Goal: Transaction & Acquisition: Purchase product/service

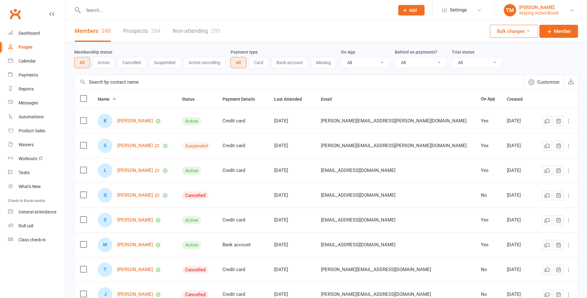
click at [575, 10] on link "TM Tom Maddren Staying Active Bondi" at bounding box center [541, 10] width 74 height 12
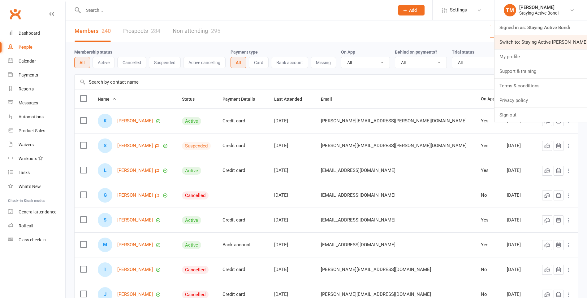
click at [553, 39] on link "Switch to: Staying Active Gordon" at bounding box center [541, 42] width 93 height 14
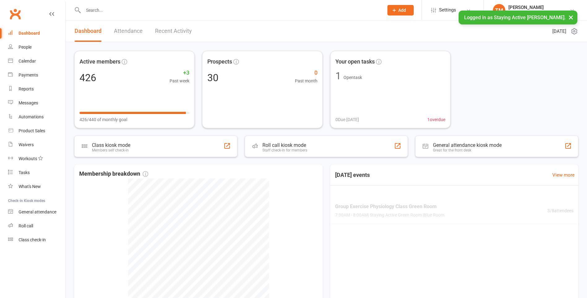
click at [143, 12] on input "text" at bounding box center [230, 10] width 298 height 9
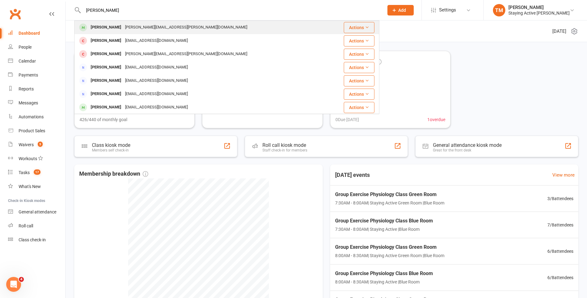
type input "gail th"
click at [132, 25] on div "gayle.thompson@gmail.com" at bounding box center [186, 27] width 126 height 9
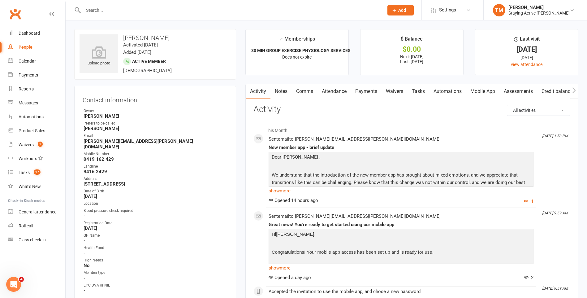
click at [364, 97] on link "Payments" at bounding box center [366, 91] width 31 height 14
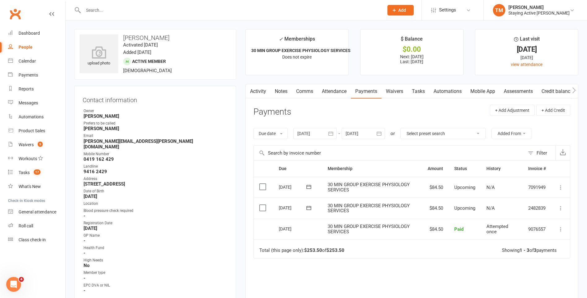
click at [307, 135] on div at bounding box center [314, 133] width 43 height 11
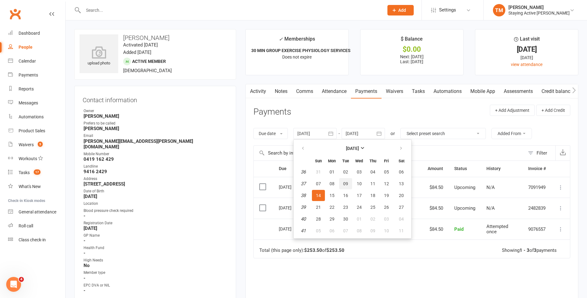
click at [351, 183] on button "09" at bounding box center [345, 183] width 13 height 11
type input "09 Sep 2025"
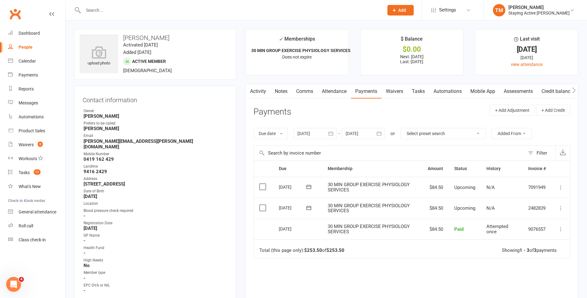
click at [357, 131] on div at bounding box center [363, 133] width 43 height 11
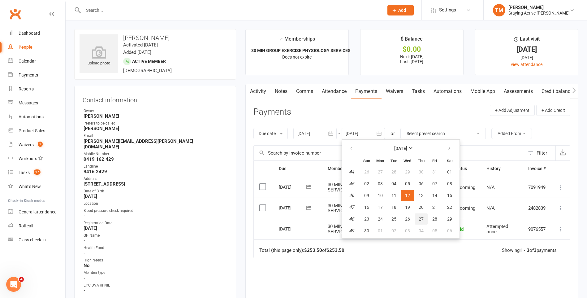
click at [423, 221] on span "27" at bounding box center [421, 218] width 5 height 5
type input "27 Nov 2025"
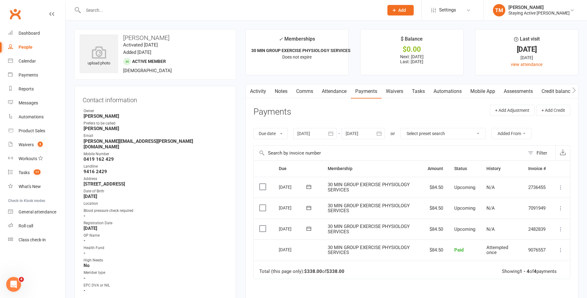
click at [317, 132] on div at bounding box center [314, 133] width 43 height 11
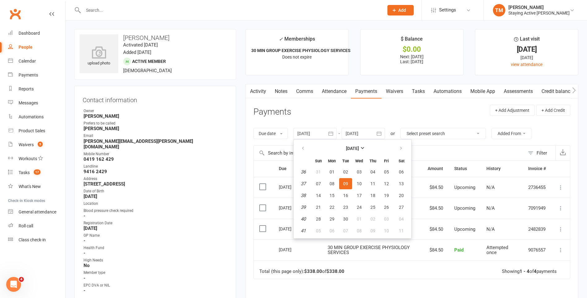
click at [313, 186] on table "September 2025 Sun Mon Tue Wed Thu Fri Sat 36 31 01 02 03 04 05 06 37 07 08 09 …" at bounding box center [352, 189] width 115 height 96
click at [316, 184] on button "07" at bounding box center [318, 183] width 13 height 11
type input "07 Sep 2025"
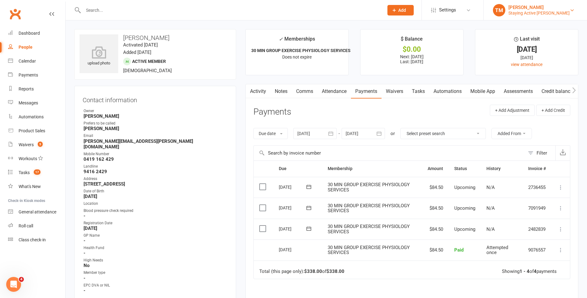
click at [531, 11] on div "Staying Active [PERSON_NAME]" at bounding box center [538, 13] width 61 height 6
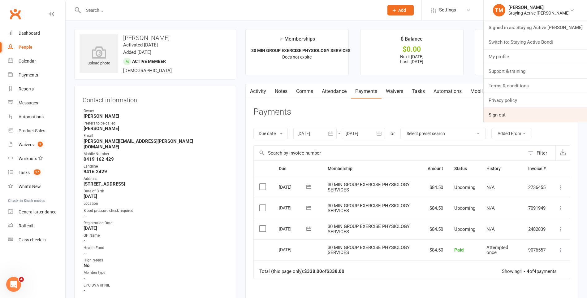
click at [515, 115] on link "Sign out" at bounding box center [535, 115] width 103 height 14
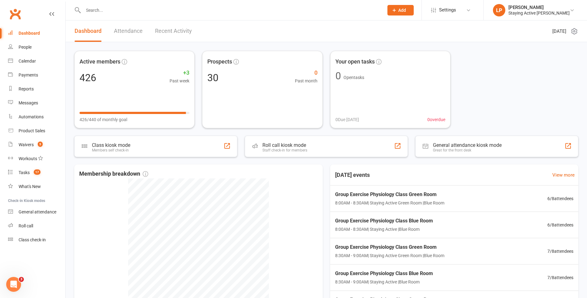
click at [151, 8] on input "text" at bounding box center [230, 10] width 298 height 9
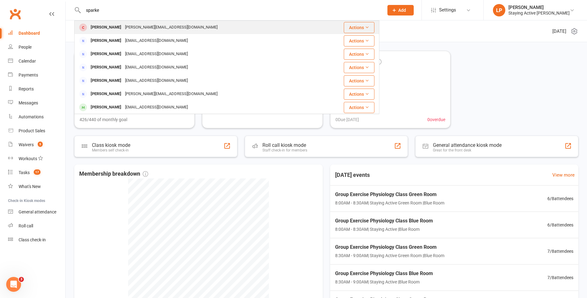
type input "sparke"
click at [146, 28] on div "margaret-sparke@hotmail.com" at bounding box center [171, 27] width 96 height 9
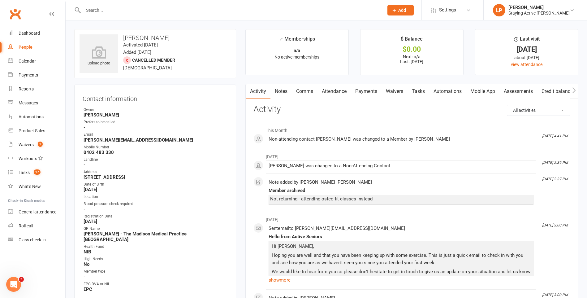
click at [389, 91] on link "Waivers" at bounding box center [395, 91] width 26 height 14
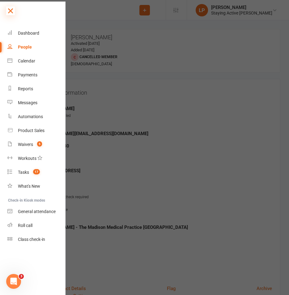
click at [8, 9] on icon at bounding box center [10, 10] width 9 height 9
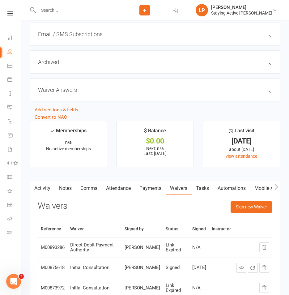
scroll to position [817, 0]
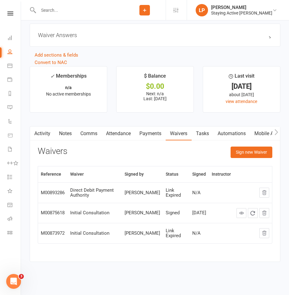
click at [275, 129] on icon "button" at bounding box center [277, 132] width 4 height 6
click at [231, 136] on link "Assessments" at bounding box center [222, 134] width 38 height 14
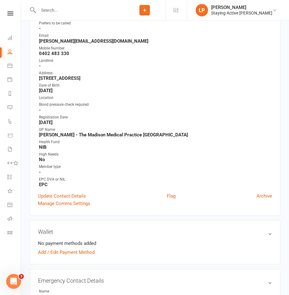
scroll to position [93, 0]
click at [74, 195] on link "Update Contact Details" at bounding box center [62, 195] width 48 height 7
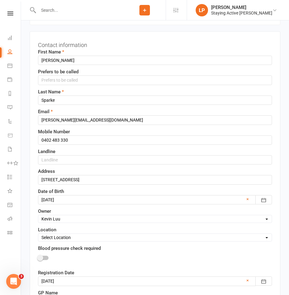
scroll to position [29, 0]
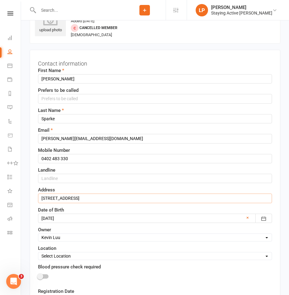
drag, startPoint x: 132, startPoint y: 195, endPoint x: 27, endPoint y: 200, distance: 105.0
type input "G04/[STREET_ADDRESS]"
click at [106, 238] on select "Select Owner Staying Active Green Room Suzy Oglesby Lewis Pedder Leena Yang Kev…" at bounding box center [155, 237] width 234 height 7
click at [102, 251] on div "Location Select Location Blue Room Green Room" at bounding box center [155, 252] width 234 height 15
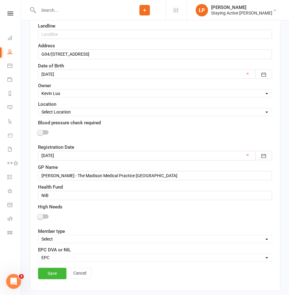
scroll to position [184, 0]
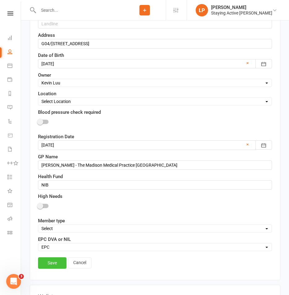
click at [46, 266] on link "Save" at bounding box center [52, 262] width 28 height 11
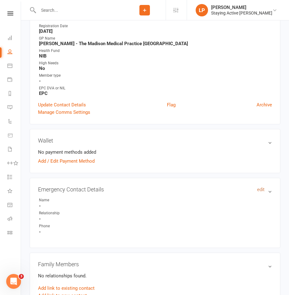
click at [262, 192] on link "edit" at bounding box center [260, 190] width 7 height 6
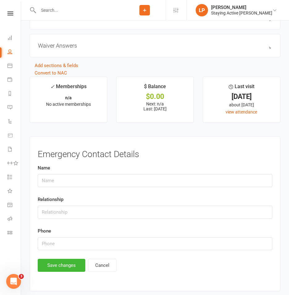
scroll to position [789, 0]
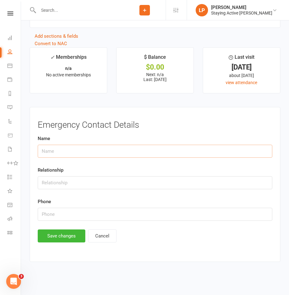
click at [103, 152] on input "text" at bounding box center [155, 151] width 235 height 13
click at [44, 184] on input "text" at bounding box center [155, 182] width 235 height 13
click at [54, 154] on input "text" at bounding box center [155, 151] width 235 height 13
click at [44, 177] on input "text" at bounding box center [155, 182] width 235 height 13
type input "Brother-in-law"
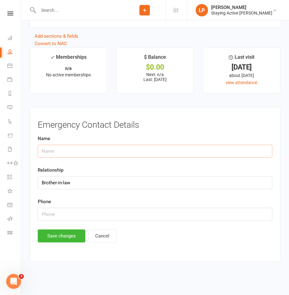
click at [50, 151] on input "text" at bounding box center [155, 151] width 235 height 13
type input "[PERSON_NAME]"
click at [62, 217] on input "text" at bounding box center [155, 214] width 235 height 13
type input "0409887968"
click at [46, 234] on button "Save changes" at bounding box center [62, 236] width 48 height 13
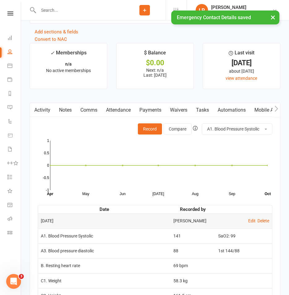
drag, startPoint x: 69, startPoint y: 141, endPoint x: 127, endPoint y: 115, distance: 63.8
click at [71, 139] on icon "May Jun Jul Aug Sep Month Apr Oct -1 -0.5 0 0.5 1" at bounding box center [155, 166] width 235 height 62
click at [275, 112] on icon "button" at bounding box center [277, 109] width 4 height 6
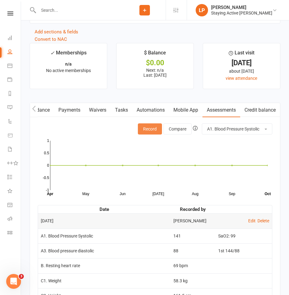
click at [150, 132] on button "Record" at bounding box center [150, 128] width 24 height 11
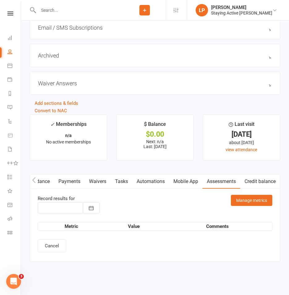
type input "[DATE]"
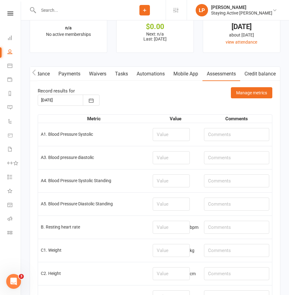
scroll to position [851, 0]
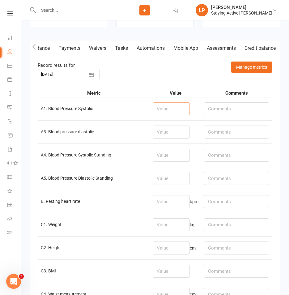
click at [158, 112] on input "number" at bounding box center [171, 108] width 37 height 13
click at [174, 206] on input "number" at bounding box center [171, 201] width 37 height 13
type input "74"
type input "99%"
click at [166, 110] on input "number" at bounding box center [171, 108] width 37 height 13
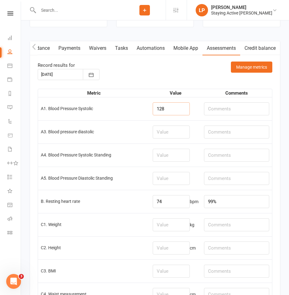
type input "128"
click at [160, 133] on input "number" at bounding box center [171, 132] width 37 height 13
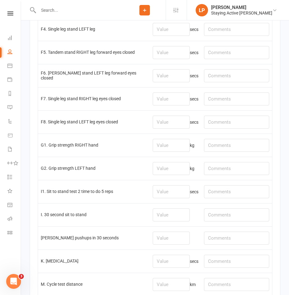
scroll to position [1284, 0]
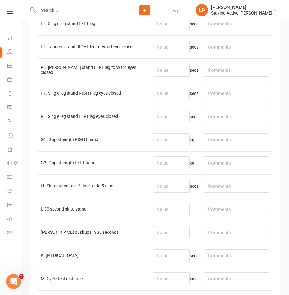
type input "79"
click at [163, 146] on input "number" at bounding box center [171, 139] width 37 height 13
type input "15.1"
click at [174, 170] on input "number" at bounding box center [171, 163] width 37 height 13
type input "17.0"
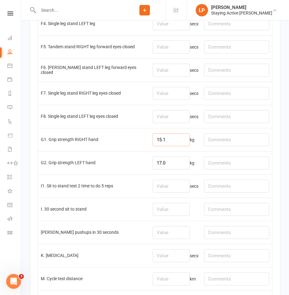
drag, startPoint x: 169, startPoint y: 143, endPoint x: 144, endPoint y: 141, distance: 25.2
click at [144, 141] on tr "G1. Grip strength RIGHT hand 15.1 kg" at bounding box center [155, 139] width 234 height 23
type input "17.1"
drag, startPoint x: 180, startPoint y: 168, endPoint x: 144, endPoint y: 172, distance: 36.1
click at [144, 172] on tr "G2. Grip strength LEFT hand 17.0 kg" at bounding box center [155, 162] width 234 height 23
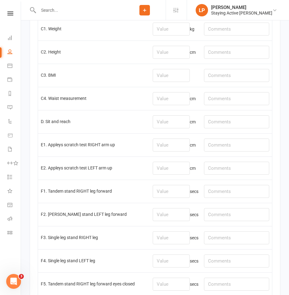
scroll to position [1036, 0]
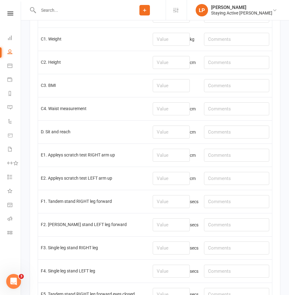
type input "17.7"
click at [220, 137] on input "text" at bounding box center [236, 132] width 65 height 13
type input "r: 0, l: -8"
click at [163, 134] on input "number" at bounding box center [171, 132] width 37 height 13
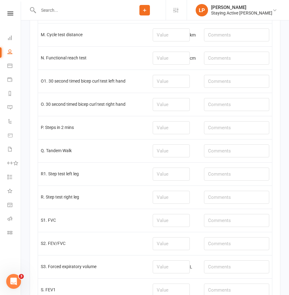
scroll to position [1624, 0]
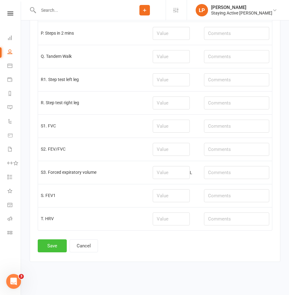
type input "-4"
click at [54, 253] on button "Save" at bounding box center [52, 246] width 29 height 13
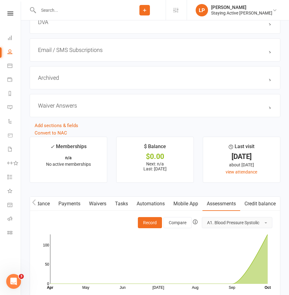
scroll to position [774, 0]
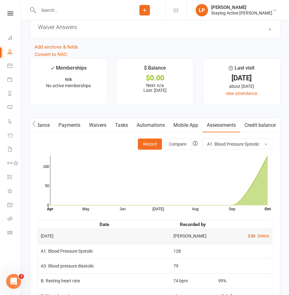
click at [252, 239] on link "Edit" at bounding box center [252, 236] width 7 height 5
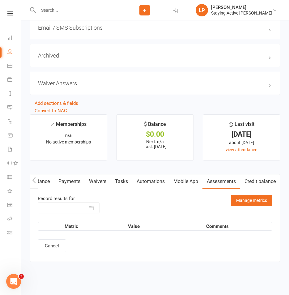
type input "[DATE]"
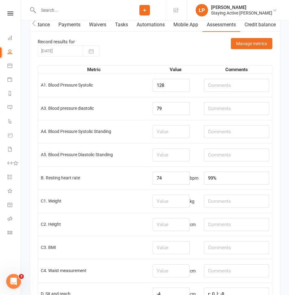
scroll to position [897, 0]
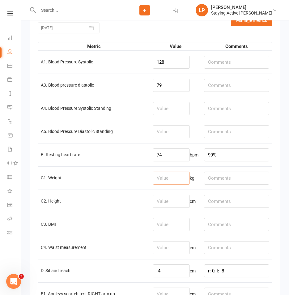
click at [171, 180] on input "number" at bounding box center [171, 178] width 37 height 13
type input "56.5"
click at [173, 208] on input "number" at bounding box center [171, 201] width 37 height 13
type input "160"
click at [170, 254] on input "number" at bounding box center [171, 247] width 37 height 13
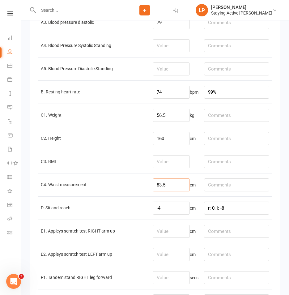
scroll to position [1021, 0]
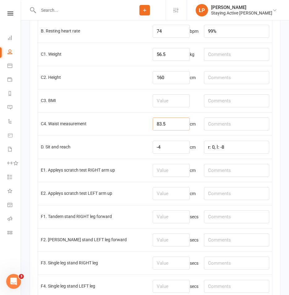
type input "83.5"
click at [167, 172] on input "number" at bounding box center [171, 170] width 37 height 13
type input "2"
click at [159, 197] on input "number" at bounding box center [171, 193] width 37 height 13
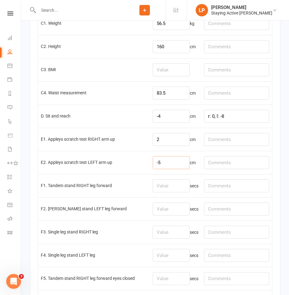
type input "-5"
click at [236, 191] on input "text" at bounding box center [236, 185] width 65 height 13
type input "shoes off"
click at [170, 192] on input "number" at bounding box center [171, 185] width 37 height 13
type input "30"
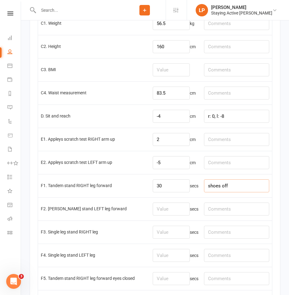
type input "3"
type input "shoes off"
click at [170, 216] on input "number" at bounding box center [171, 209] width 37 height 13
type input "30"
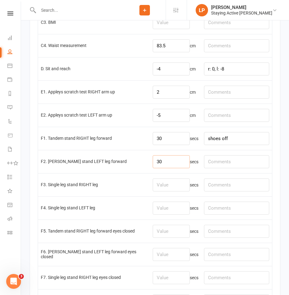
scroll to position [1145, 0]
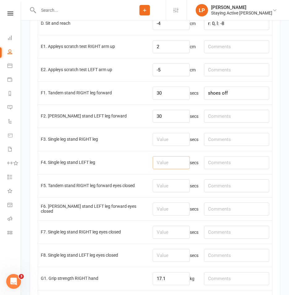
click at [168, 168] on input "number" at bounding box center [171, 162] width 37 height 13
type input "30"
click at [161, 142] on input "number" at bounding box center [171, 139] width 37 height 13
type input "15.93"
click at [160, 187] on input "number" at bounding box center [171, 185] width 37 height 13
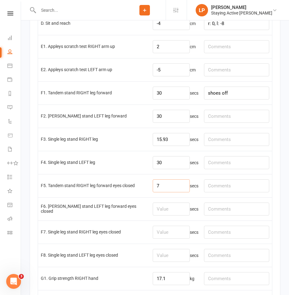
type input "7"
click at [163, 208] on input "number" at bounding box center [171, 209] width 37 height 13
type input "5.06"
drag, startPoint x: 238, startPoint y: 97, endPoint x: 185, endPoint y: 97, distance: 52.6
click at [185, 97] on tr "F1. Tandem stand RIGHT leg forward 30 secs shoes off" at bounding box center [155, 92] width 234 height 23
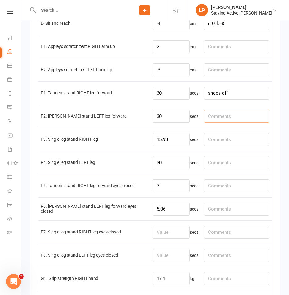
click at [229, 116] on input "text" at bounding box center [236, 116] width 65 height 13
paste input "shoes off"
type input "shoes off"
click at [235, 141] on input "text" at bounding box center [236, 139] width 65 height 13
paste input "shoes off"
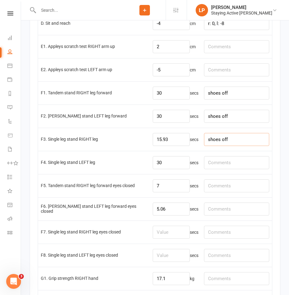
type input "shoes off"
click at [228, 163] on input "text" at bounding box center [236, 162] width 65 height 13
paste input "shoes off"
type input "shoes off"
click at [224, 188] on input "text" at bounding box center [236, 185] width 65 height 13
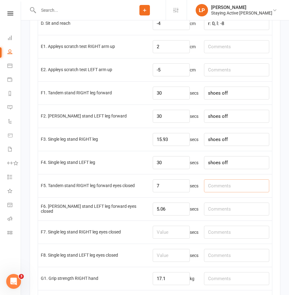
paste input "shoes off"
type input "shoes off"
click at [223, 210] on input "text" at bounding box center [236, 209] width 65 height 13
paste input "shoes off"
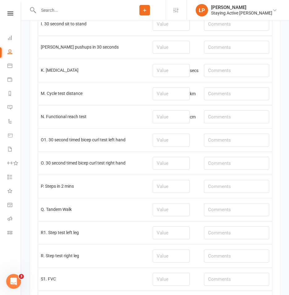
scroll to position [1578, 0]
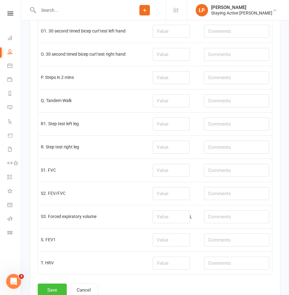
type input "shoes off"
click at [42, 291] on button "Save" at bounding box center [52, 290] width 29 height 13
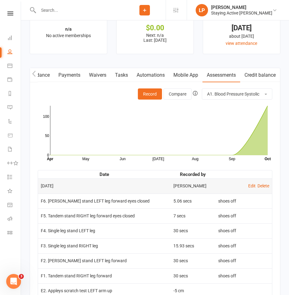
scroll to position [867, 0]
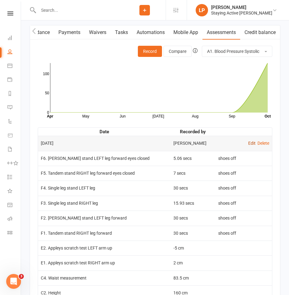
click at [251, 146] on link "Edit" at bounding box center [252, 143] width 7 height 5
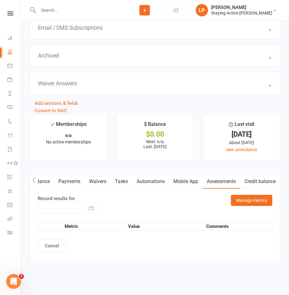
type input "[DATE]"
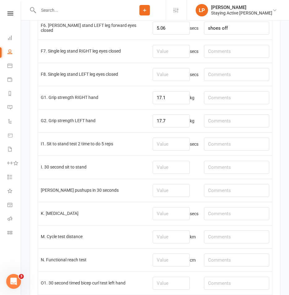
scroll to position [1362, 0]
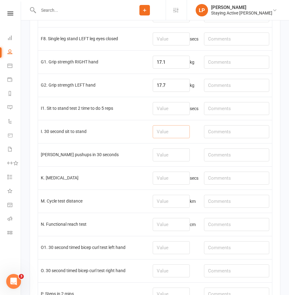
click at [161, 136] on input "number" at bounding box center [171, 131] width 37 height 13
type input "14"
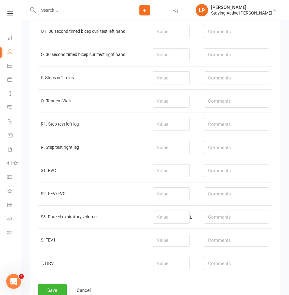
scroll to position [1627, 0]
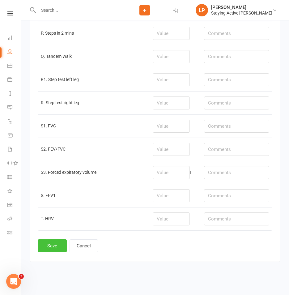
type input "Knee valgus, wide stance."
click at [56, 246] on button "Save" at bounding box center [52, 246] width 29 height 13
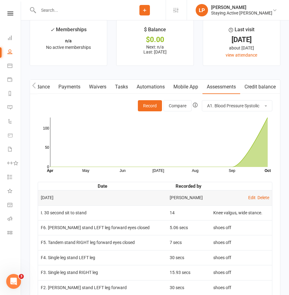
scroll to position [836, 0]
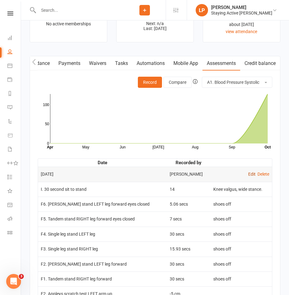
click at [253, 177] on link "Edit" at bounding box center [252, 174] width 7 height 5
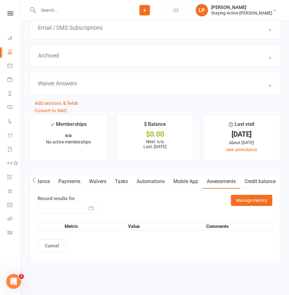
type input "[DATE]"
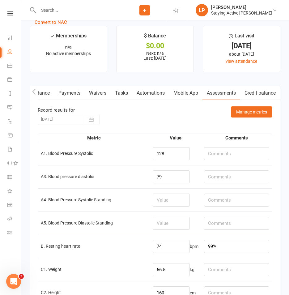
scroll to position [805, 0]
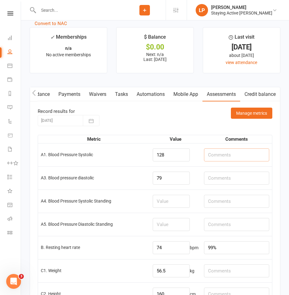
click at [223, 160] on input "text" at bounding box center [236, 155] width 65 height 13
drag, startPoint x: 239, startPoint y: 158, endPoint x: 207, endPoint y: 160, distance: 31.6
click at [207, 160] on input "Post-Ex: Rec:" at bounding box center [236, 155] width 65 height 13
type input "Post-Ex: Rec:"
click at [219, 184] on input "text" at bounding box center [236, 178] width 65 height 13
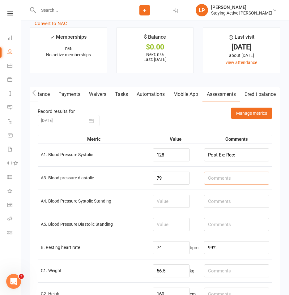
paste input "Post-Ex: Rec:"
type input "Post-Ex: Rec:"
click at [237, 251] on input "99%" at bounding box center [236, 247] width 65 height 13
paste input "Post-Ex: Rec:"
type input "99% Post-Ex: Rec:"
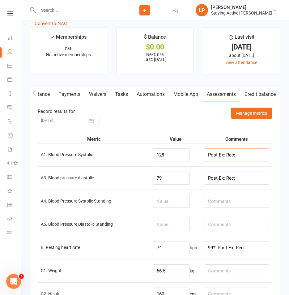
click at [226, 160] on input "Post-Ex: Rec:" at bounding box center [236, 155] width 65 height 13
click at [227, 158] on input "Post-Ex: Rec:" at bounding box center [236, 155] width 65 height 13
type input "Post-Ex: 147 Rec: 139"
click at [228, 184] on input "Post-Ex: Rec:" at bounding box center [236, 178] width 65 height 13
type input "Post-Ex: 80 Rec: 83"
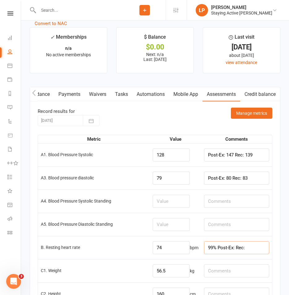
click at [237, 250] on input "99% Post-Ex: Rec:" at bounding box center [236, 247] width 65 height 13
type input "99% Post-Ex: Rec:"
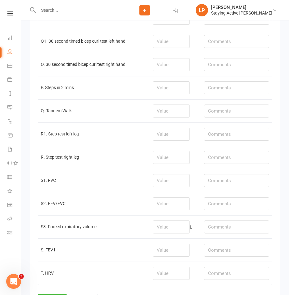
scroll to position [1516, 0]
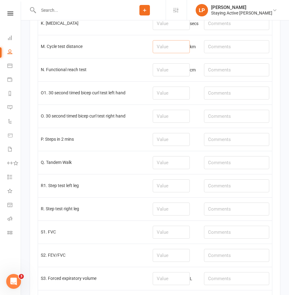
click at [172, 51] on input "number" at bounding box center [171, 46] width 37 height 13
type input "0.99"
drag, startPoint x: 212, startPoint y: 49, endPoint x: 207, endPoint y: 40, distance: 10.1
click at [207, 40] on td "Lvl: 1 - Height: 5" at bounding box center [236, 46] width 71 height 23
click at [213, 52] on input "Lvl: 1 - Height: 5" at bounding box center [236, 46] width 65 height 13
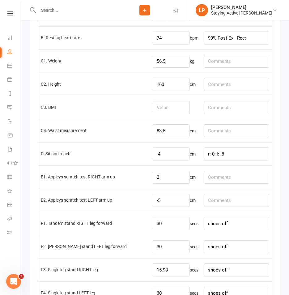
scroll to position [928, 0]
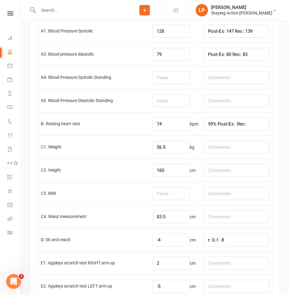
type input "Level: 1 - Height: 5"
click at [238, 126] on input "99% Post-Ex: Rec:" at bounding box center [236, 124] width 65 height 13
click at [242, 128] on input "99% Post-Ex: 95 Rec:" at bounding box center [236, 124] width 65 height 13
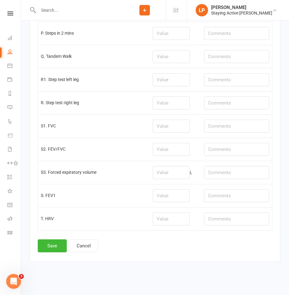
scroll to position [1627, 0]
type input "99% Post-Ex: 95bpm Rec: 79"
click at [58, 243] on button "Save" at bounding box center [52, 246] width 29 height 13
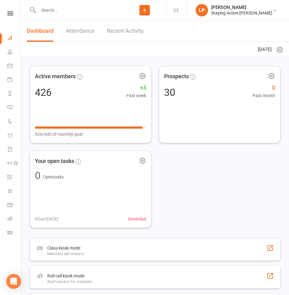
drag, startPoint x: 97, startPoint y: 13, endPoint x: 39, endPoint y: 10, distance: 58.0
click at [97, 13] on input "text" at bounding box center [80, 10] width 87 height 9
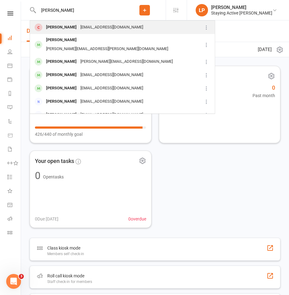
type input "richard gold"
click at [63, 27] on div "Richard Goldrick" at bounding box center [61, 27] width 34 height 9
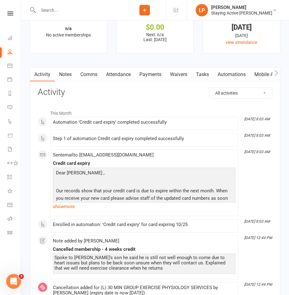
scroll to position [805, 0]
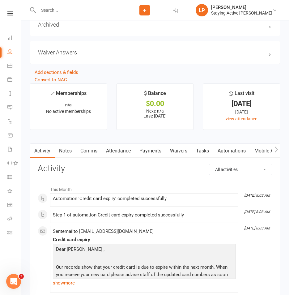
click at [115, 156] on link "Attendance" at bounding box center [118, 151] width 33 height 14
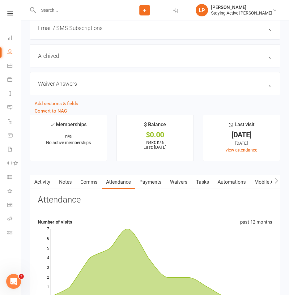
scroll to position [743, 0]
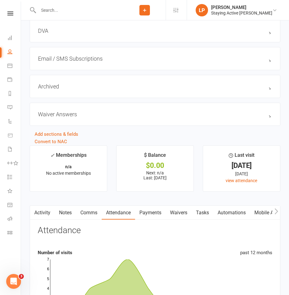
click at [42, 214] on link "Activity" at bounding box center [42, 213] width 25 height 14
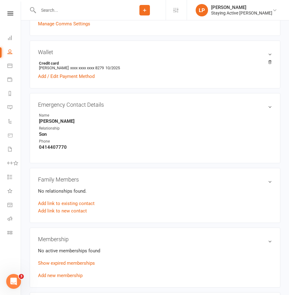
scroll to position [279, 0]
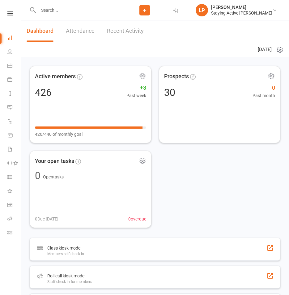
click at [66, 6] on input "text" at bounding box center [80, 10] width 87 height 9
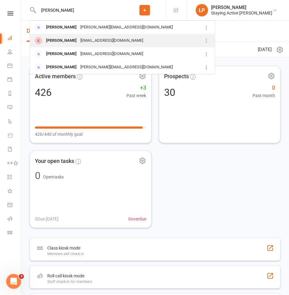
type input "[PERSON_NAME]"
click at [70, 38] on div "[PERSON_NAME]" at bounding box center [61, 40] width 34 height 9
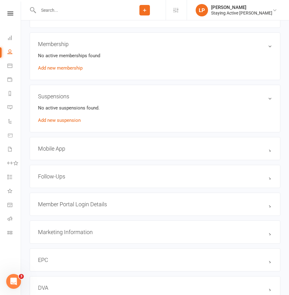
scroll to position [526, 0]
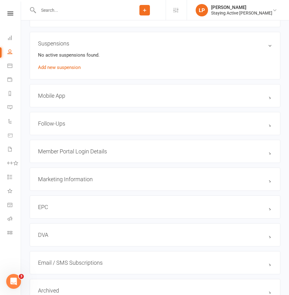
click at [63, 99] on h3 "Mobile App" at bounding box center [155, 96] width 234 height 6
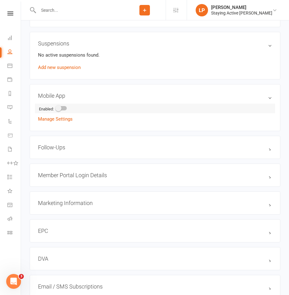
click at [66, 109] on div at bounding box center [61, 108] width 11 height 4
click at [56, 107] on input "checkbox" at bounding box center [56, 107] width 0 height 0
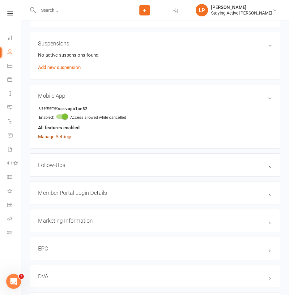
click at [63, 138] on link "Manage Settings" at bounding box center [55, 137] width 35 height 6
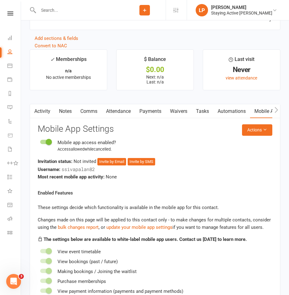
scroll to position [899, 0]
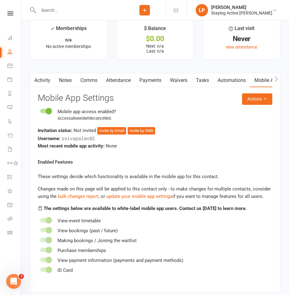
click at [156, 85] on link "Payments" at bounding box center [150, 80] width 31 height 14
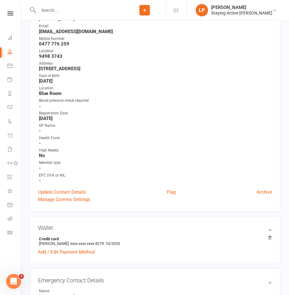
scroll to position [93, 0]
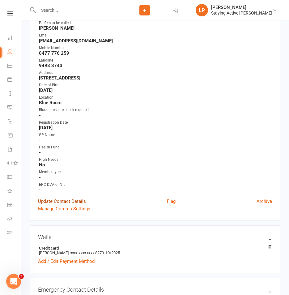
click at [79, 201] on link "Update Contact Details" at bounding box center [62, 201] width 48 height 7
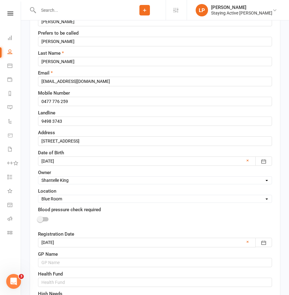
scroll to position [186, 0]
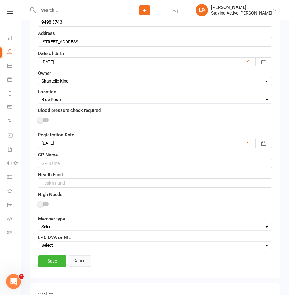
click at [89, 266] on link "Cancel" at bounding box center [80, 261] width 24 height 11
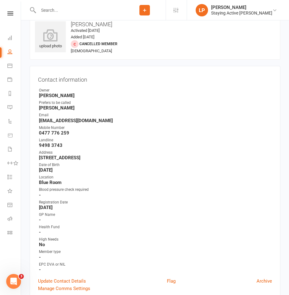
scroll to position [0, 0]
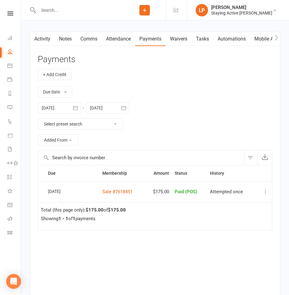
click at [95, 9] on input "text" at bounding box center [80, 10] width 87 height 9
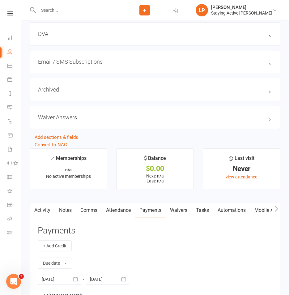
scroll to position [713, 0]
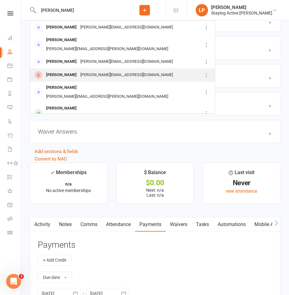
type input "[PERSON_NAME]"
click at [69, 69] on div "Margaret Sparke margaret-sparke@hotmail.com" at bounding box center [116, 75] width 172 height 13
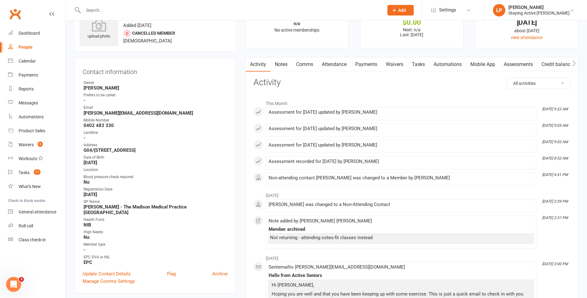
scroll to position [62, 0]
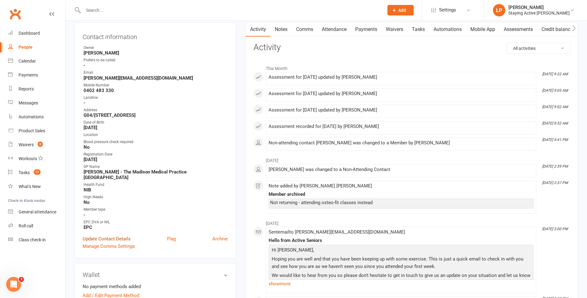
click at [118, 235] on link "Update Contact Details" at bounding box center [107, 238] width 48 height 7
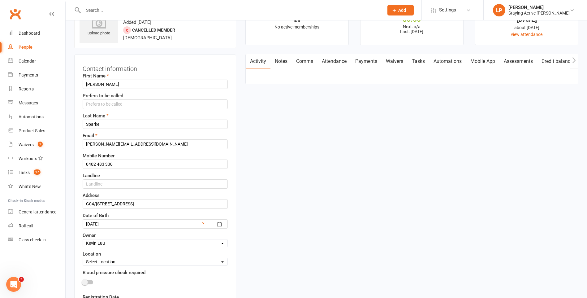
scroll to position [29, 0]
click at [122, 242] on select "Select Owner Staying Active Green Room Suzy Oglesby Lewis Pedder Leena Yang Kev…" at bounding box center [155, 243] width 145 height 7
select select "2"
click at [83, 241] on select "Select Owner Staying Active Green Room Suzy Oglesby Lewis Pedder Leena Yang Kev…" at bounding box center [155, 243] width 145 height 7
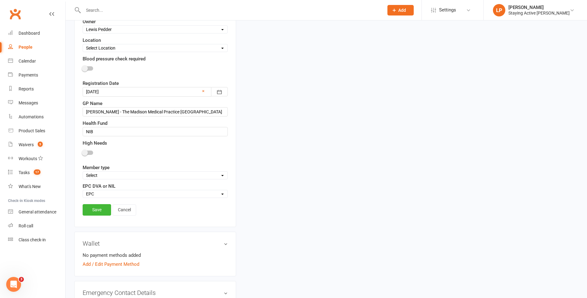
scroll to position [246, 0]
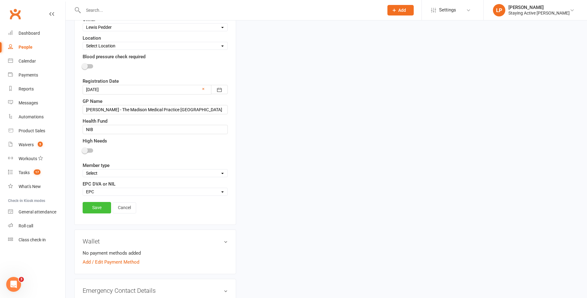
click at [88, 206] on link "Save" at bounding box center [97, 207] width 28 height 11
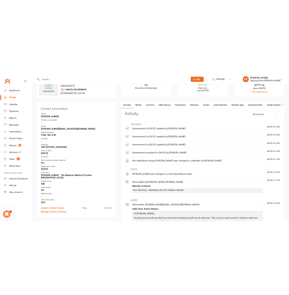
scroll to position [0, 0]
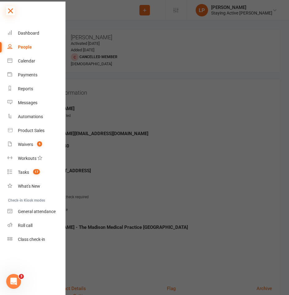
click at [8, 8] on icon at bounding box center [10, 10] width 9 height 9
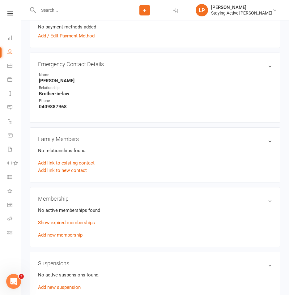
scroll to position [309, 0]
drag, startPoint x: 63, startPoint y: 107, endPoint x: 43, endPoint y: 107, distance: 19.8
click at [43, 107] on strong "0409887968" at bounding box center [155, 107] width 233 height 6
copy strong "0409887968"
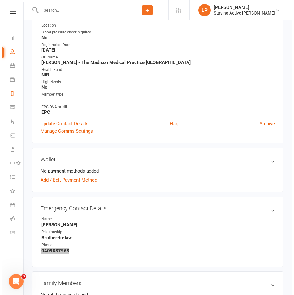
scroll to position [155, 0]
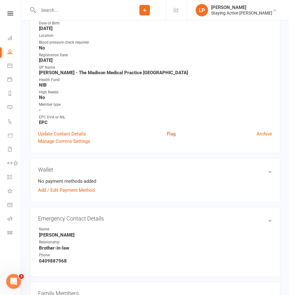
click at [169, 131] on link "Flag" at bounding box center [171, 133] width 9 height 7
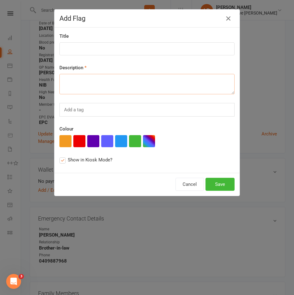
click at [71, 89] on textarea at bounding box center [146, 84] width 175 height 20
paste textarea "Conditions: Osteopenia, R-thumb arthritis, R-hip Px, R-ear cholesteatoma, hyste…"
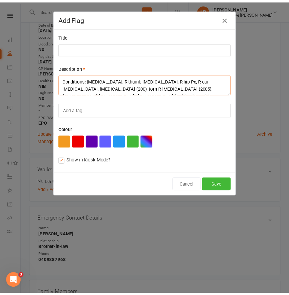
scroll to position [26, 0]
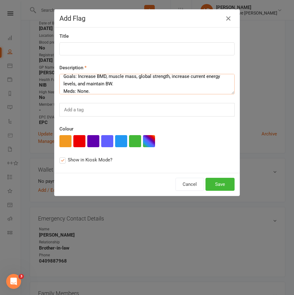
type textarea "Conditions: Osteopenia, R-thumb arthritis, R-hip Px, R-ear cholesteatoma, hyste…"
click at [82, 48] on input at bounding box center [146, 48] width 175 height 13
type input "T"
type input "Returning Member - LP"
click at [223, 179] on button "Save" at bounding box center [219, 184] width 29 height 13
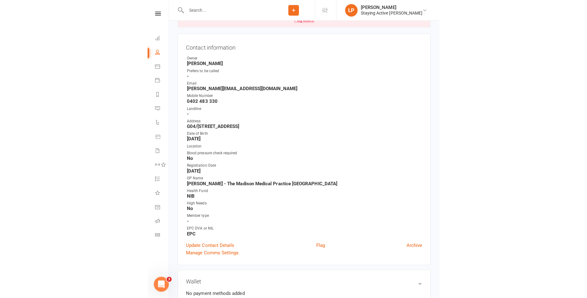
scroll to position [62, 0]
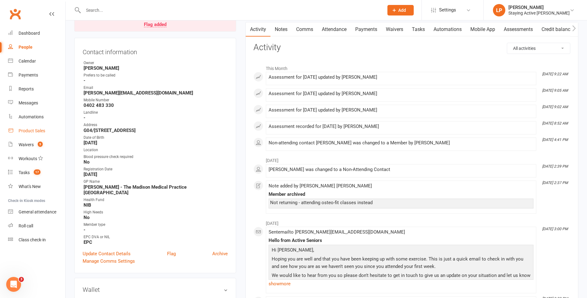
click at [22, 132] on div "Product Sales" at bounding box center [32, 130] width 27 height 5
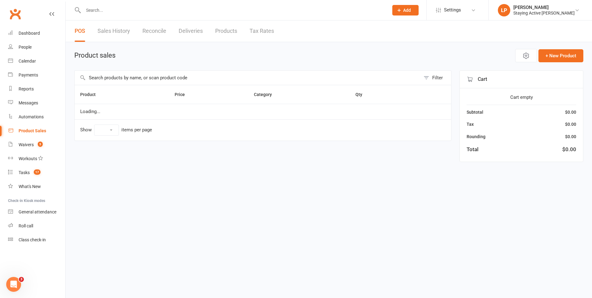
select select "10"
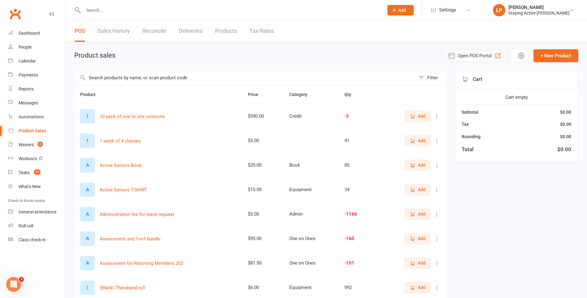
click at [289, 52] on span "Open POS Portal" at bounding box center [475, 55] width 34 height 7
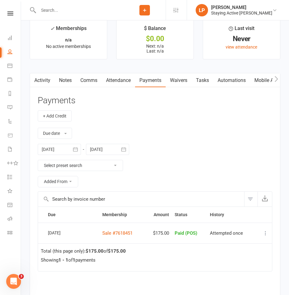
click at [84, 33] on div "✓ Memberships" at bounding box center [68, 29] width 36 height 11
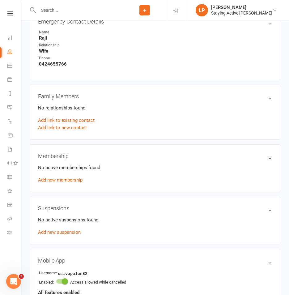
scroll to position [280, 0]
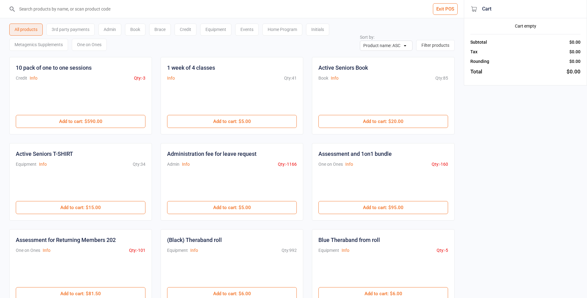
click at [90, 45] on div "One on Ones" at bounding box center [89, 45] width 35 height 12
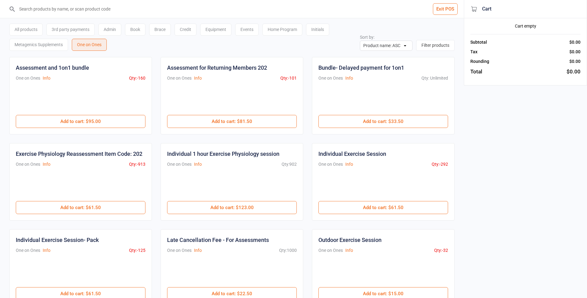
click at [175, 44] on div "All products 3rd party payments Admin Book Brace Credit Equipment Events Home P…" at bounding box center [184, 35] width 351 height 30
click at [321, 25] on div "Initials" at bounding box center [317, 30] width 23 height 12
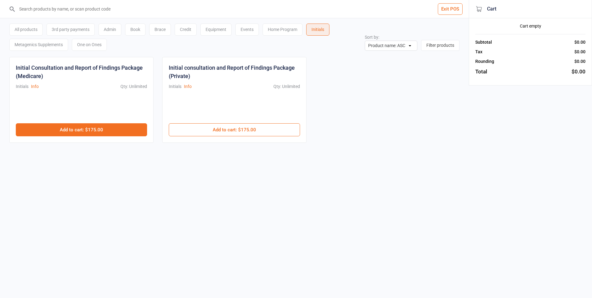
click at [117, 128] on button "Add to cart : $175.00" at bounding box center [81, 129] width 131 height 13
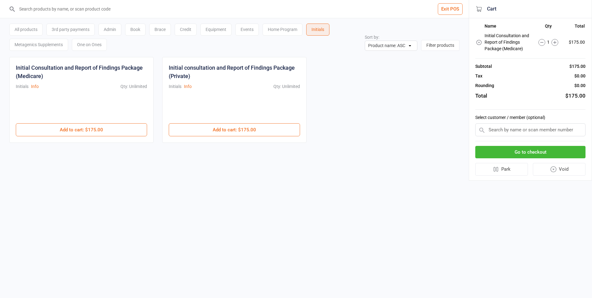
click at [512, 123] on input "text" at bounding box center [530, 129] width 110 height 13
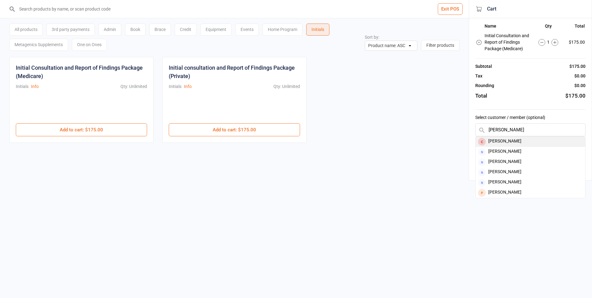
type input "[PERSON_NAME]"
click at [500, 140] on div "[PERSON_NAME]" at bounding box center [530, 141] width 110 height 10
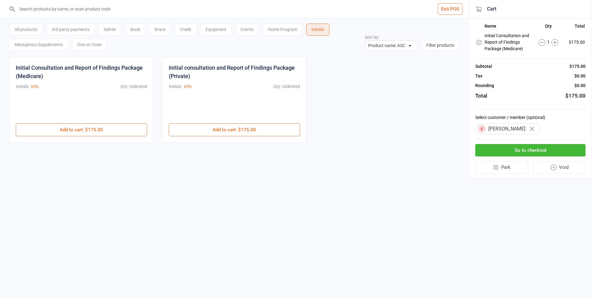
click at [507, 150] on button "Go to checkout" at bounding box center [530, 150] width 110 height 13
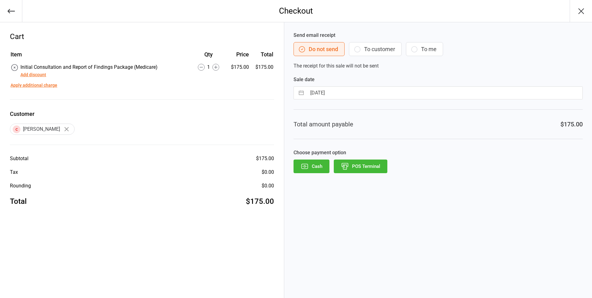
click at [359, 166] on button "POS Terminal" at bounding box center [361, 166] width 54 height 14
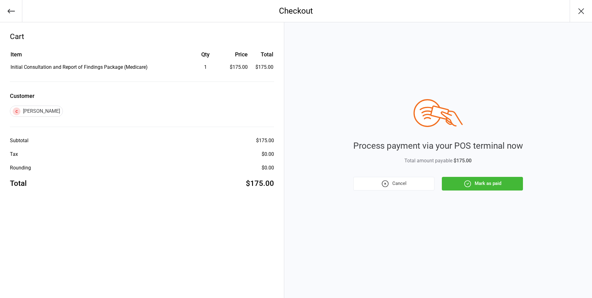
click at [456, 185] on button "Mark as paid" at bounding box center [482, 184] width 81 height 14
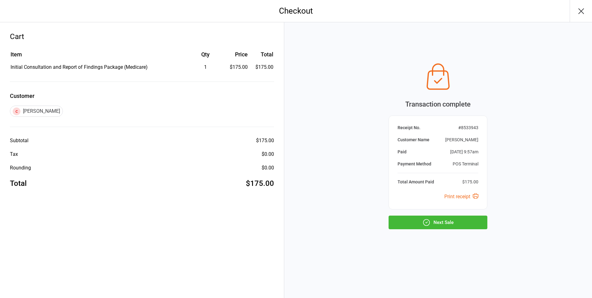
click at [438, 218] on button "Next Sale" at bounding box center [437, 222] width 99 height 14
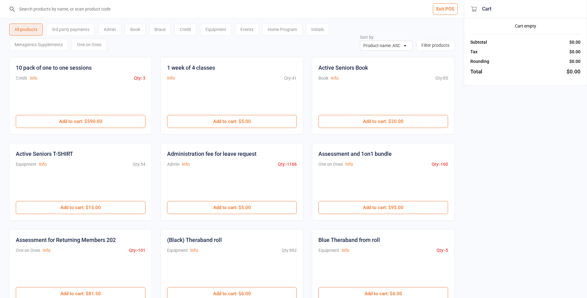
click at [443, 7] on button "Exit POS" at bounding box center [445, 8] width 25 height 11
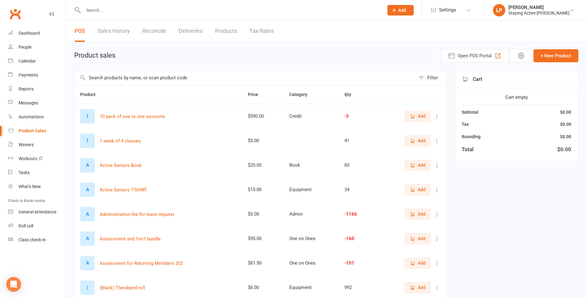
click at [119, 11] on input "text" at bounding box center [230, 10] width 298 height 9
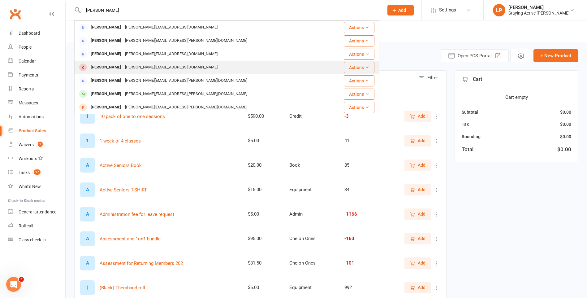
type input "[PERSON_NAME]"
click at [120, 65] on div "[PERSON_NAME]" at bounding box center [106, 67] width 34 height 9
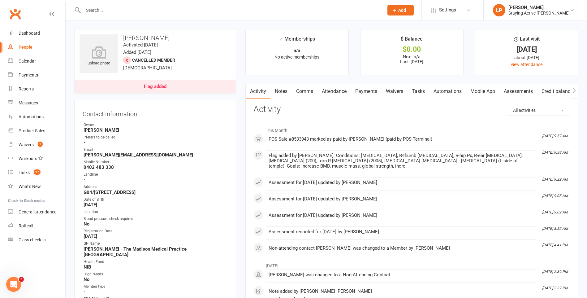
click at [366, 90] on link "Payments" at bounding box center [366, 91] width 31 height 14
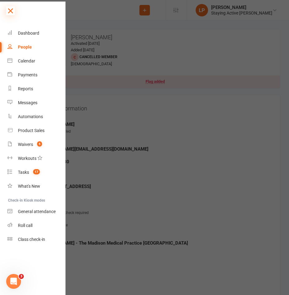
click at [10, 12] on icon at bounding box center [10, 10] width 9 height 9
